Goal: Task Accomplishment & Management: Manage account settings

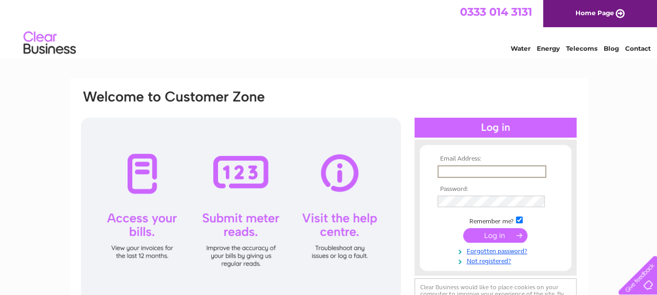
click at [471, 172] on input "text" at bounding box center [491, 171] width 109 height 13
type input "aewin@bma.org.uk"
click at [493, 237] on input "submit" at bounding box center [495, 234] width 64 height 15
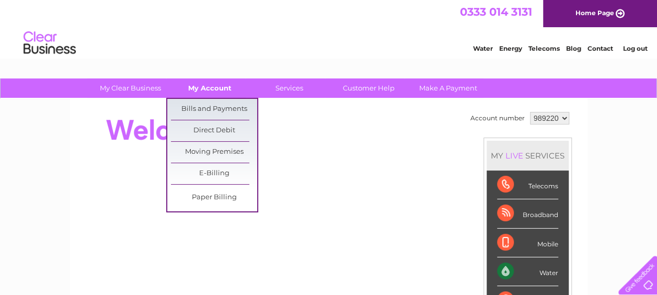
click at [212, 86] on link "My Account" at bounding box center [210, 87] width 86 height 19
click at [211, 108] on link "Bills and Payments" at bounding box center [214, 109] width 86 height 21
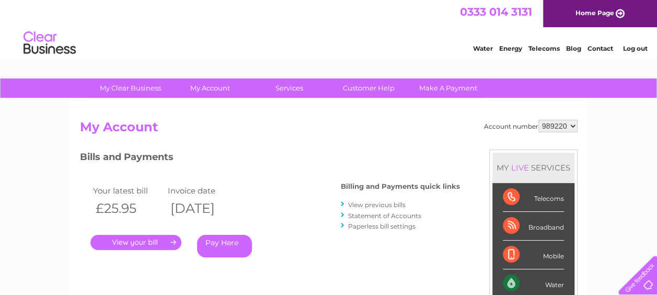
click at [157, 243] on link "." at bounding box center [135, 242] width 91 height 15
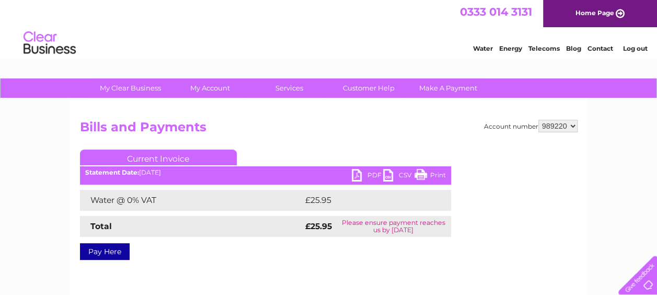
click at [366, 175] on link "PDF" at bounding box center [367, 176] width 31 height 15
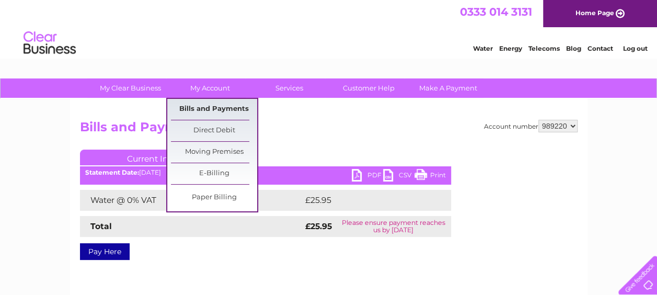
click at [203, 109] on link "Bills and Payments" at bounding box center [214, 109] width 86 height 21
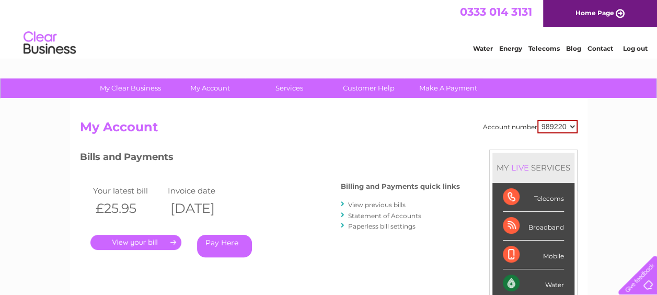
click at [383, 212] on link "Statement of Accounts" at bounding box center [384, 216] width 73 height 8
click at [377, 215] on link "Statement of Accounts" at bounding box center [384, 216] width 73 height 8
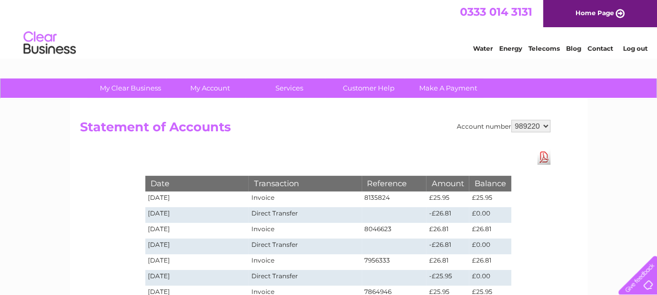
click at [636, 49] on link "Log out" at bounding box center [634, 48] width 25 height 8
